Goal: Information Seeking & Learning: Learn about a topic

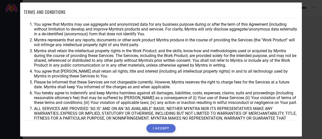
click at [169, 129] on button "I ACCEPT" at bounding box center [161, 128] width 29 height 9
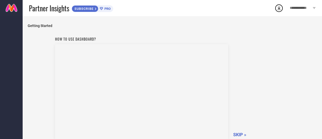
click at [238, 133] on span "SKIP »" at bounding box center [239, 134] width 13 height 5
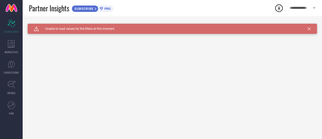
click at [310, 7] on span "**********" at bounding box center [301, 8] width 22 height 4
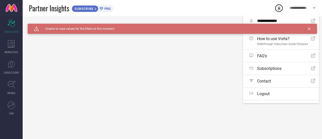
click at [310, 7] on span "**********" at bounding box center [301, 8] width 22 height 4
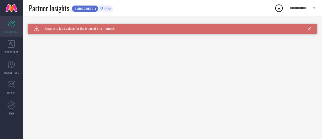
click at [15, 25] on icon at bounding box center [12, 24] width 8 height 8
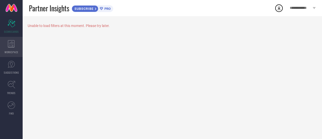
click at [10, 46] on icon at bounding box center [11, 44] width 7 height 8
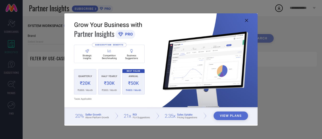
type input "1 STOP FASHION"
type input "All"
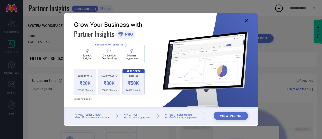
click at [246, 19] on icon at bounding box center [246, 20] width 3 height 3
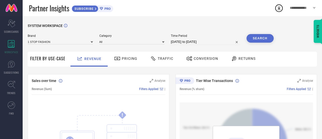
click at [287, 56] on div "Revenue Pricing Traffic Conversion Returns" at bounding box center [192, 59] width 249 height 15
click at [224, 42] on input "[DATE] to [DATE]" at bounding box center [205, 42] width 69 height 6
select select "7"
select select "2025"
select select "8"
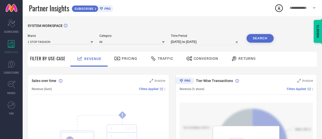
select select "2025"
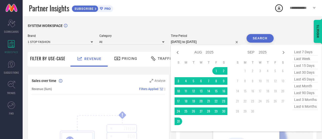
click at [217, 28] on div "SYSTEM WORKSPACE" at bounding box center [173, 29] width 290 height 10
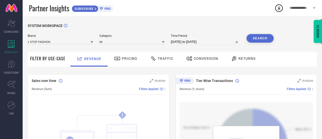
click at [132, 58] on span "Pricing" at bounding box center [130, 58] width 16 height 4
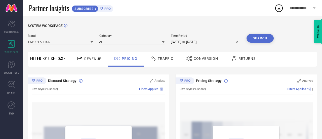
click at [158, 60] on span "Traffic" at bounding box center [166, 58] width 16 height 4
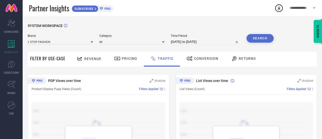
click at [246, 58] on span "Returns" at bounding box center [247, 58] width 17 height 4
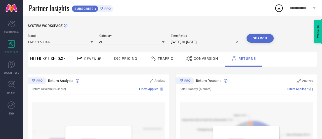
click at [204, 59] on span "Conversion" at bounding box center [206, 58] width 24 height 4
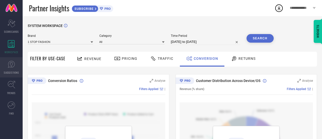
click at [13, 69] on link "SUGGESTIONS" at bounding box center [11, 67] width 23 height 20
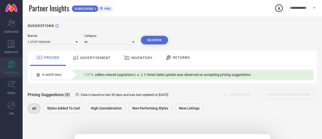
click at [100, 57] on span "ADVERTISEMENT" at bounding box center [95, 58] width 31 height 4
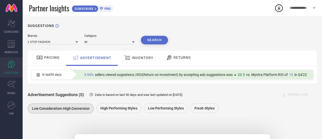
click at [146, 57] on span "INVENTORY" at bounding box center [142, 58] width 21 height 4
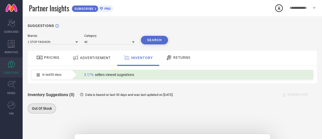
click at [180, 61] on div "RETURNS" at bounding box center [178, 57] width 27 height 9
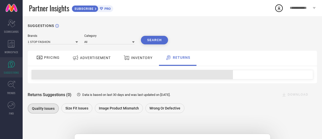
click at [50, 61] on div "PRICING" at bounding box center [48, 57] width 26 height 9
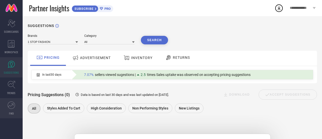
click at [11, 108] on icon at bounding box center [12, 105] width 8 height 8
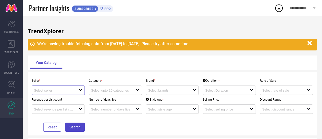
click at [70, 89] on input at bounding box center [54, 90] width 40 height 4
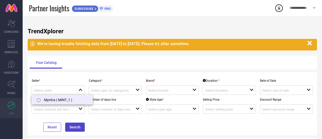
click at [71, 99] on li "Myntra ( MINT_1 )" at bounding box center [62, 99] width 60 height 9
type input "Myntra ( MINT_1 )"
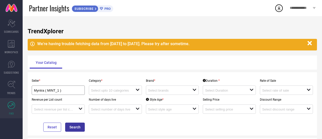
click at [76, 124] on button "Search" at bounding box center [75, 126] width 20 height 9
click at [118, 92] on input at bounding box center [111, 90] width 40 height 4
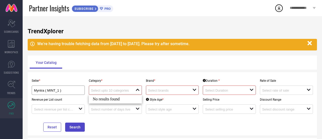
click at [164, 88] on div at bounding box center [170, 90] width 45 height 5
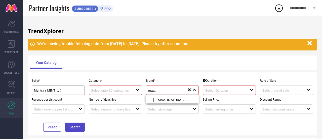
scroll to position [1, 0]
type input "maati"
click at [252, 77] on div "Duration * open" at bounding box center [229, 85] width 57 height 19
